Goal: Find specific page/section: Find specific page/section

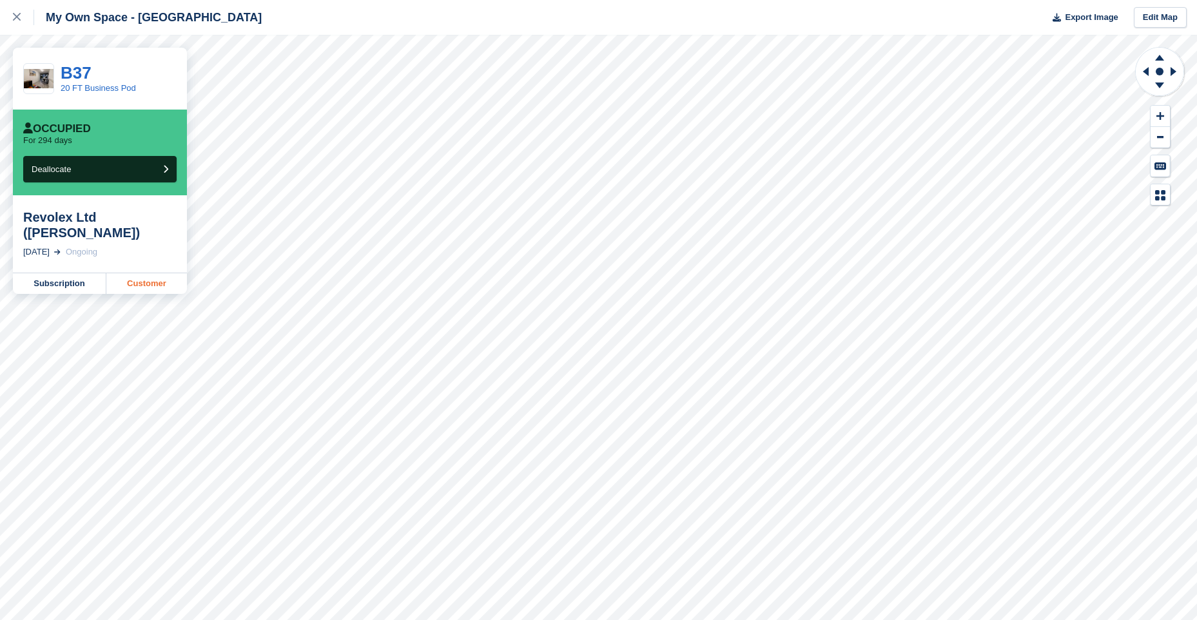
click at [160, 286] on link "Customer" at bounding box center [146, 283] width 81 height 21
click at [145, 280] on link "Customer" at bounding box center [146, 283] width 81 height 21
